Goal: Find specific page/section: Find specific page/section

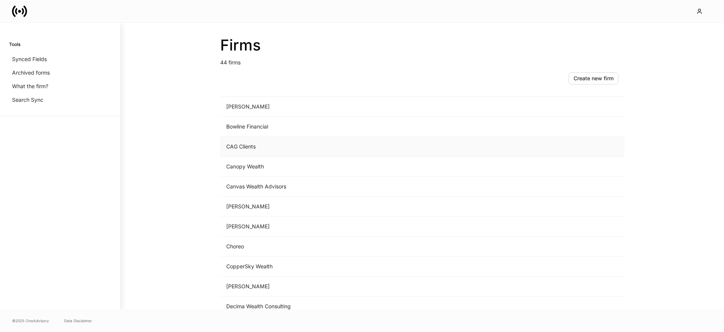
scroll to position [116, 0]
click at [275, 185] on td "Canvas Wealth Advisors" at bounding box center [359, 186] width 279 height 20
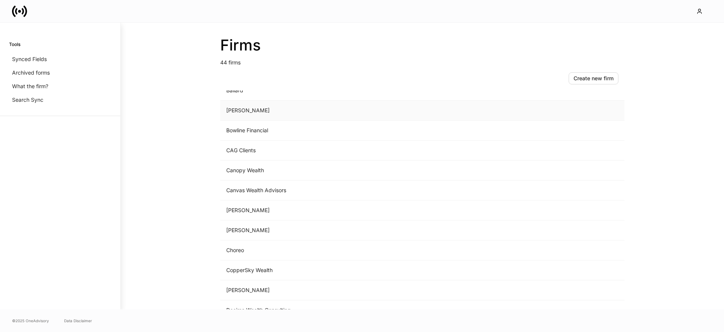
scroll to position [126, 0]
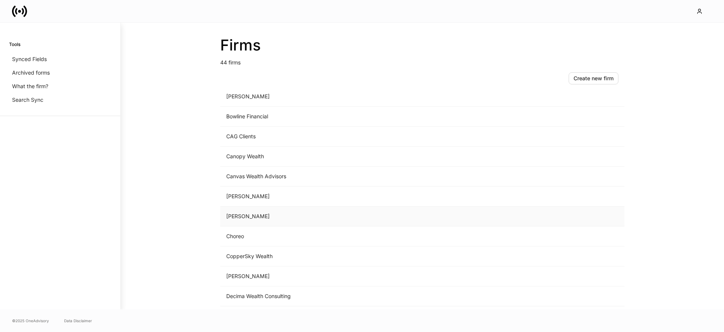
click at [296, 219] on td "Cassaday" at bounding box center [359, 217] width 279 height 20
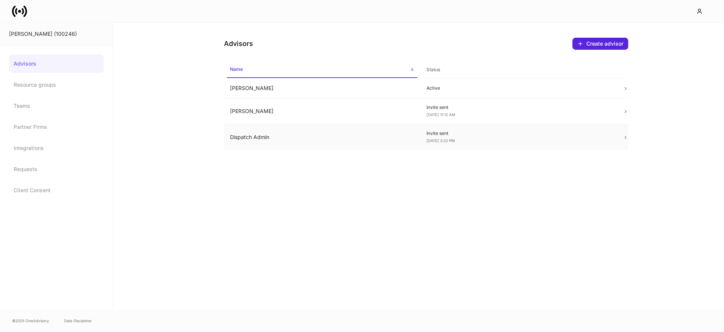
click at [252, 135] on td "Dispatch Admin" at bounding box center [322, 137] width 196 height 26
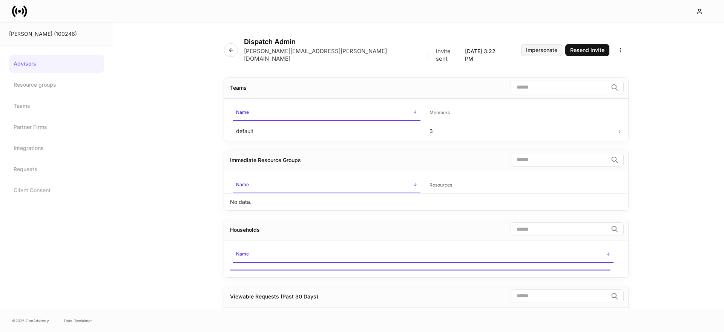
click at [561, 50] on button "Impersonate" at bounding box center [541, 50] width 41 height 12
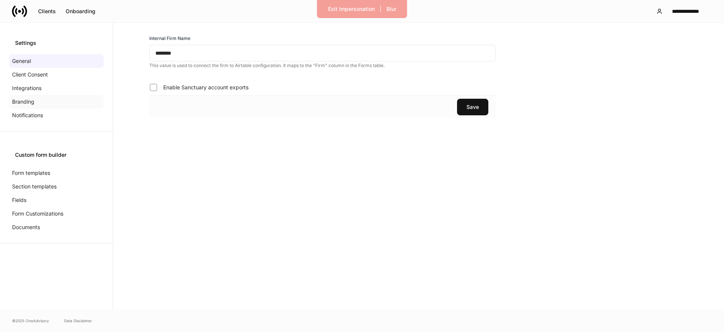
click at [23, 100] on p "Branding" at bounding box center [23, 102] width 22 height 8
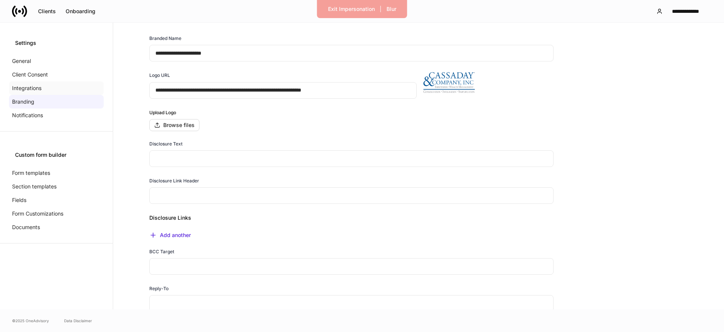
click at [33, 90] on p "Integrations" at bounding box center [26, 88] width 29 height 8
